Goal: Task Accomplishment & Management: Complete application form

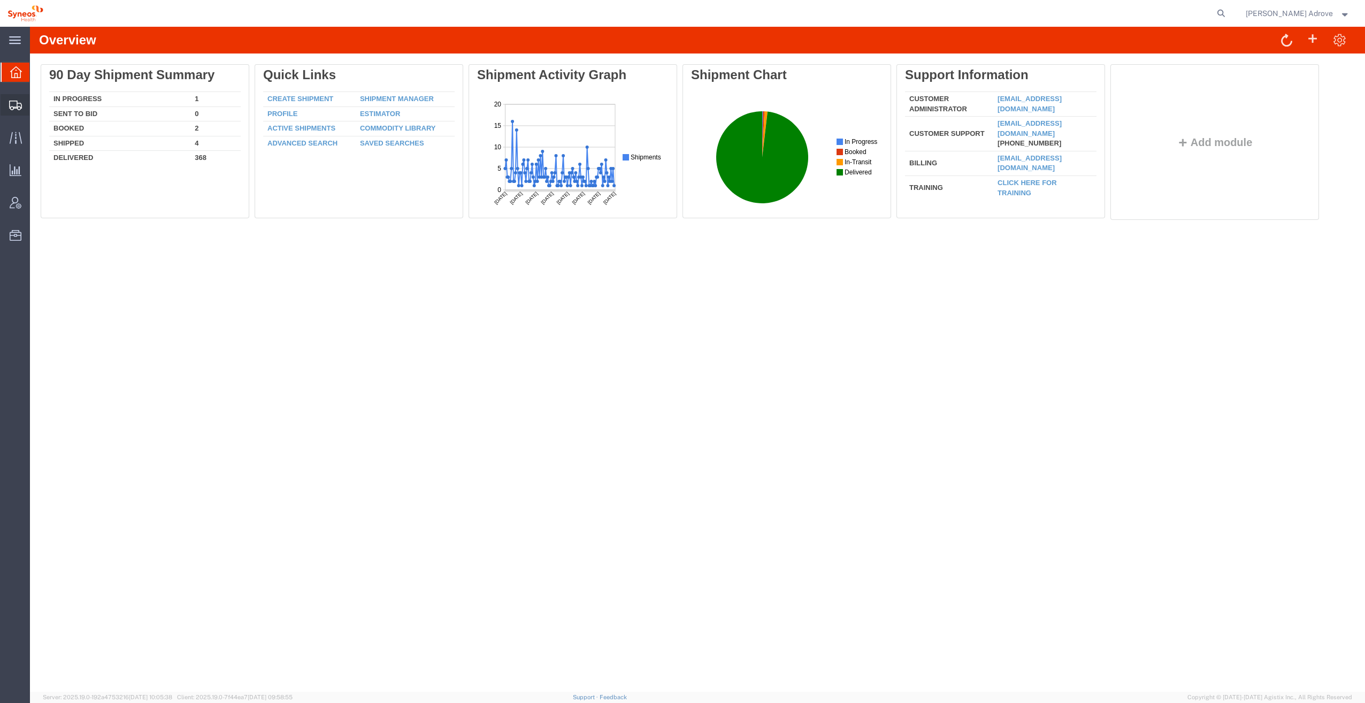
click at [0, 0] on span "Shipment Manager" at bounding box center [0, 0] width 0 height 0
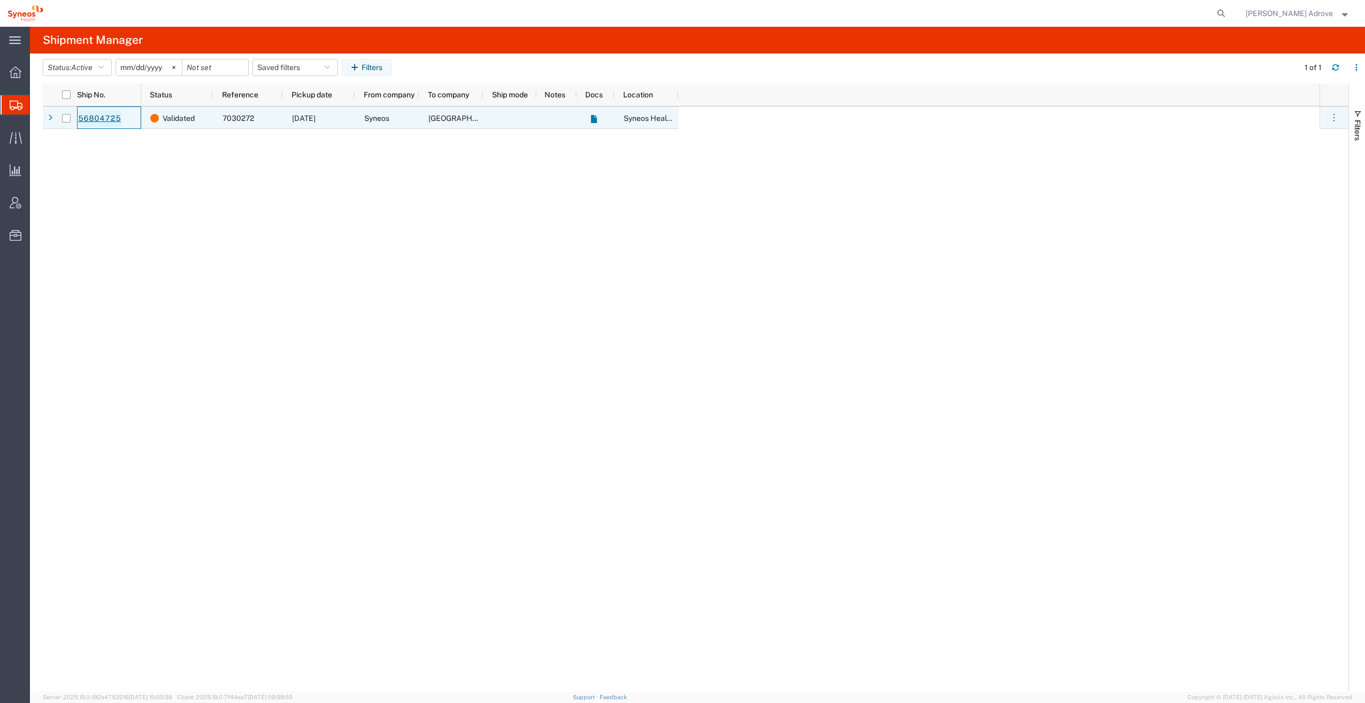
click at [104, 115] on link "56804725" at bounding box center [100, 118] width 44 height 17
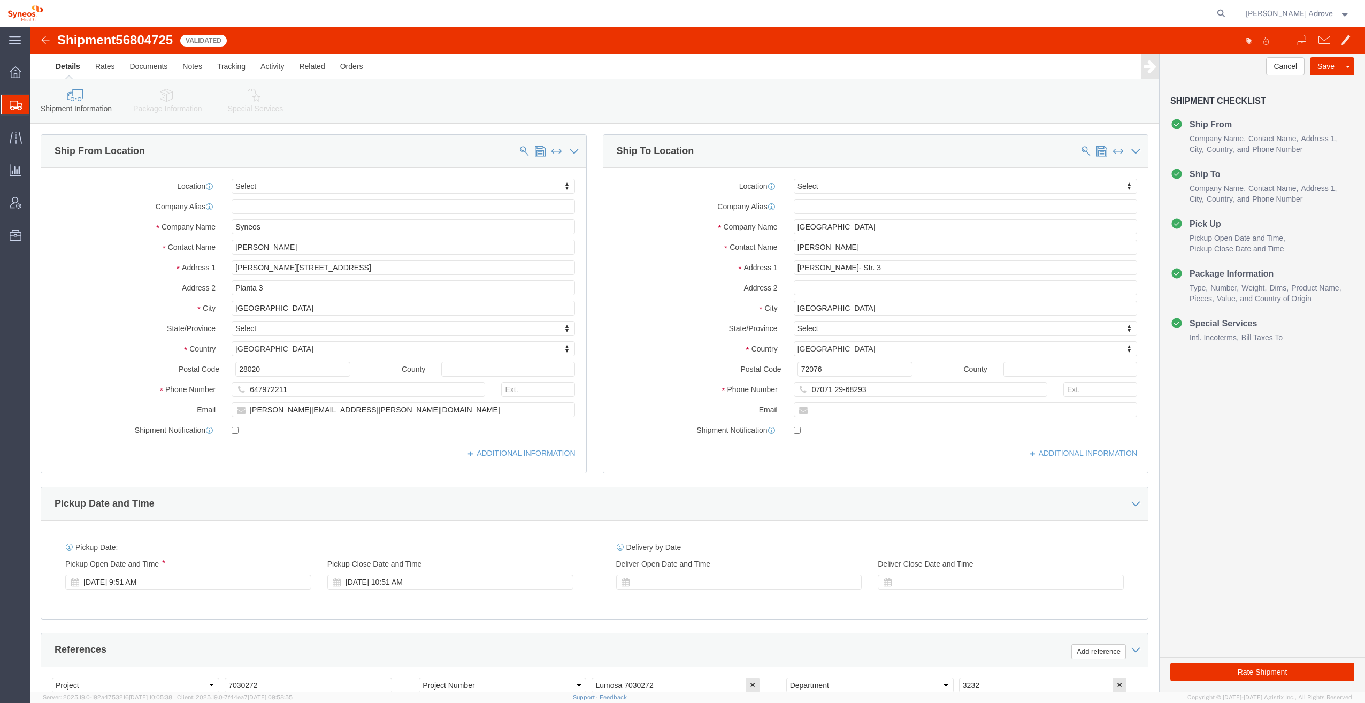
select select
click at [17, 134] on icon at bounding box center [16, 138] width 12 height 12
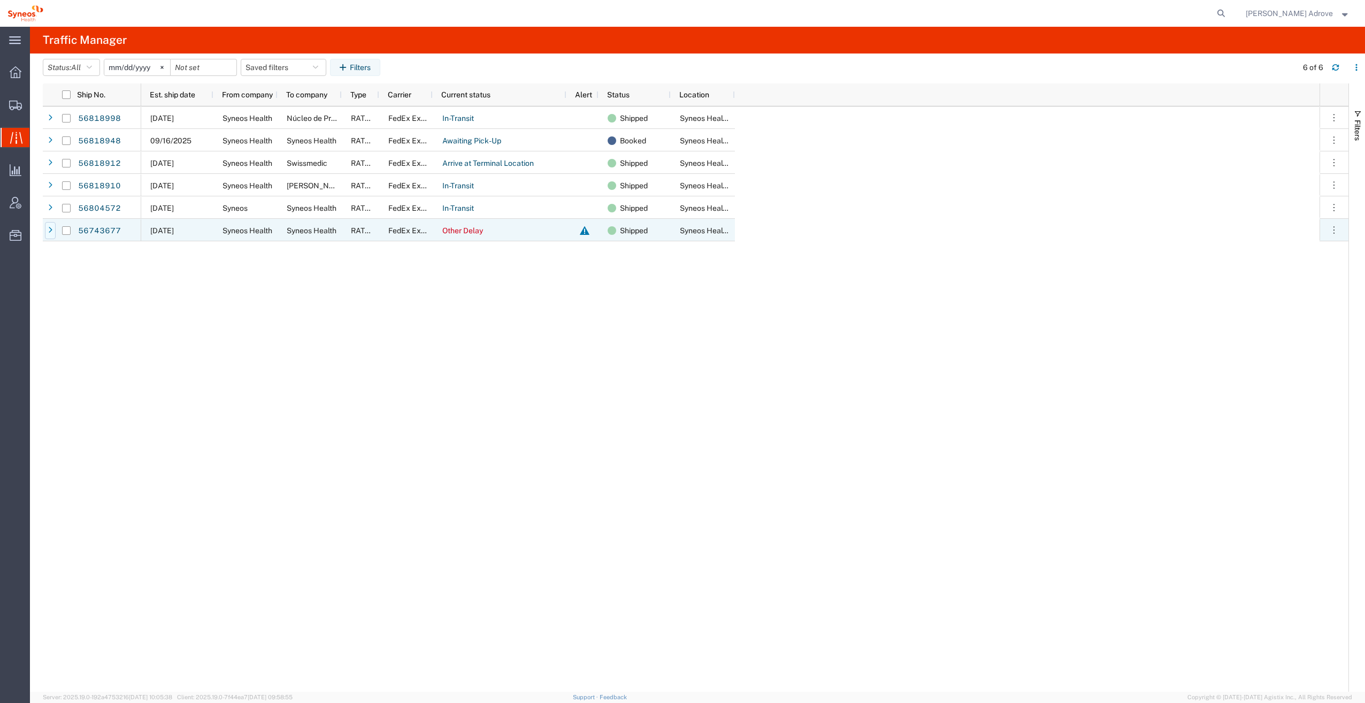
click at [50, 230] on icon at bounding box center [50, 230] width 4 height 7
click at [50, 230] on icon at bounding box center [51, 230] width 6 height 7
click at [50, 230] on icon at bounding box center [50, 230] width 4 height 7
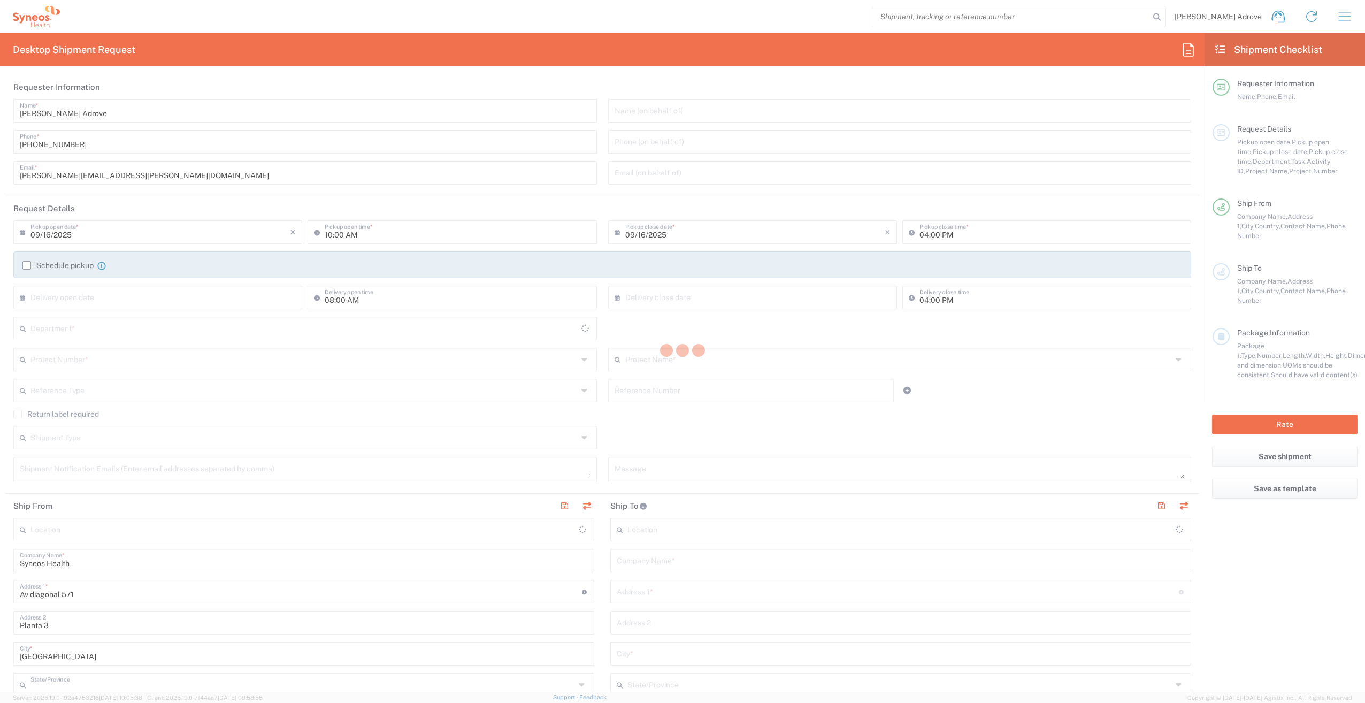
type input "[GEOGRAPHIC_DATA]"
type input "8350"
type input "Syneos Health Clinical [GEOGRAPHIC_DATA]"
